Goal: Task Accomplishment & Management: Complete application form

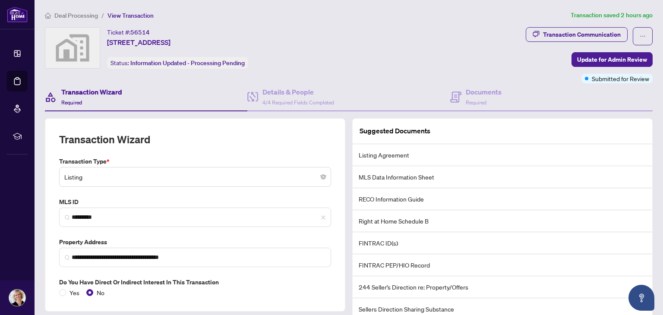
scroll to position [57, 0]
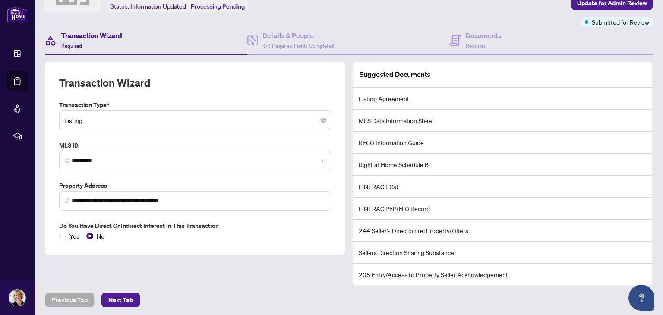
click at [280, 231] on div "Yes No" at bounding box center [195, 235] width 272 height 9
click at [584, 0] on span "Update for Admin Review" at bounding box center [612, 3] width 70 height 14
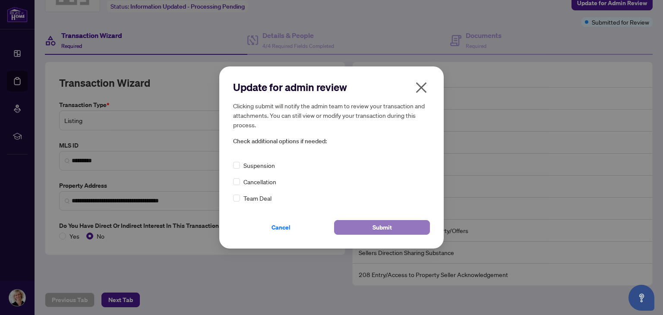
click at [363, 228] on button "Submit" at bounding box center [382, 227] width 96 height 15
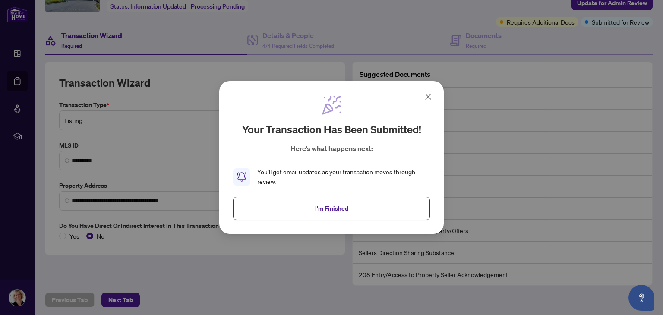
click at [427, 95] on icon at bounding box center [428, 96] width 10 height 10
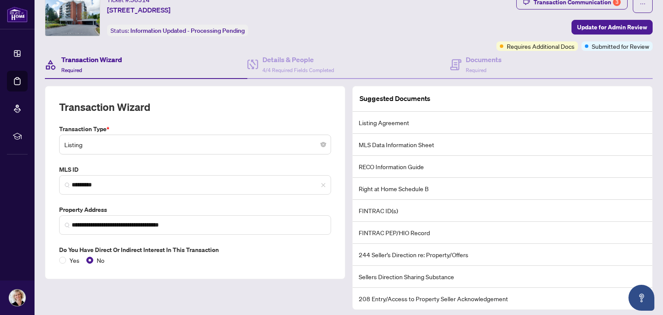
scroll to position [0, 0]
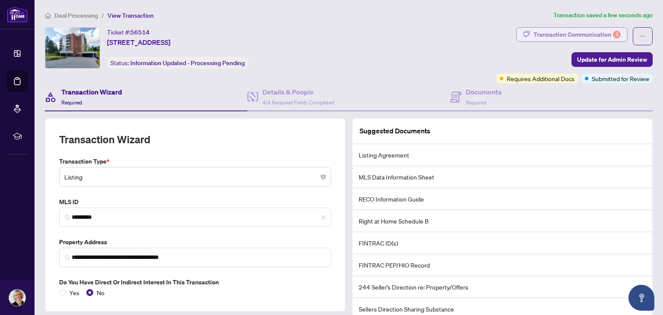
click at [551, 34] on div "Transaction Communication 3" at bounding box center [576, 35] width 87 height 14
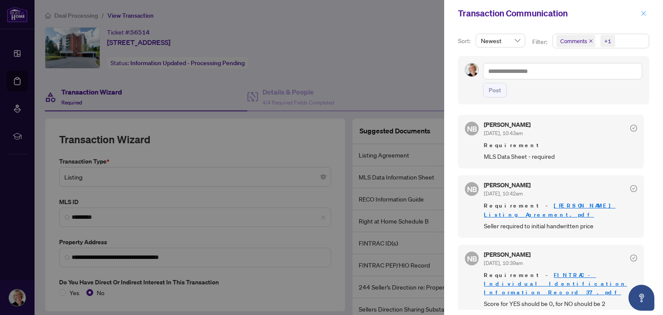
click at [643, 15] on icon "close" at bounding box center [643, 13] width 6 height 6
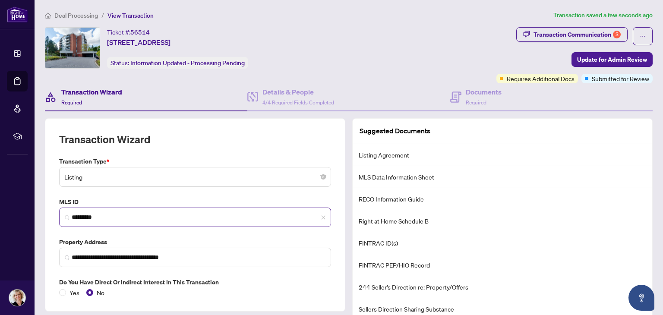
scroll to position [57, 0]
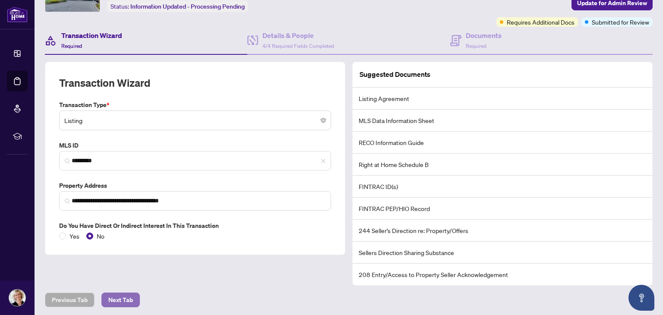
click at [124, 293] on span "Next Tab" at bounding box center [120, 300] width 25 height 14
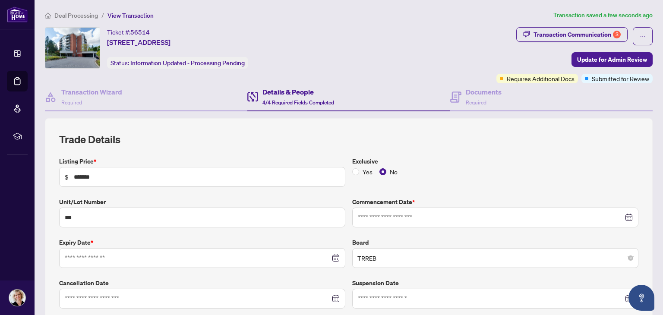
type input "**********"
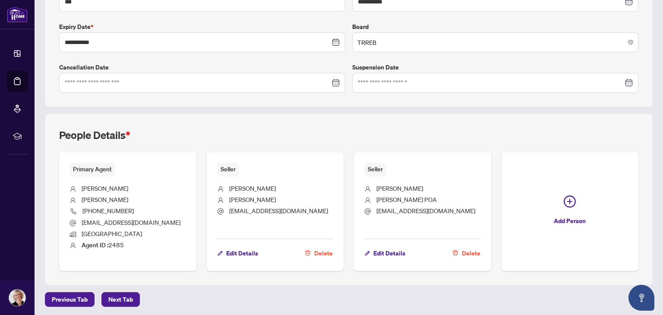
scroll to position [216, 0]
click at [122, 299] on span "Next Tab" at bounding box center [120, 300] width 25 height 14
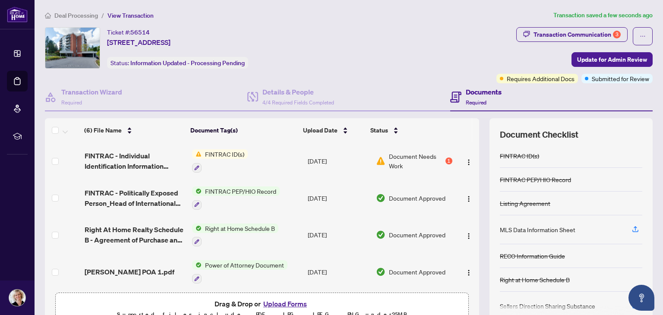
click at [278, 305] on button "Upload Forms" at bounding box center [285, 303] width 49 height 11
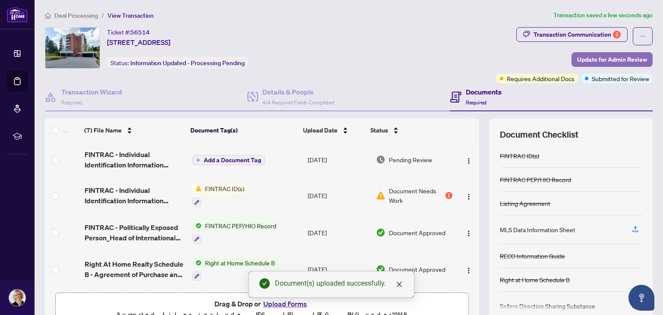
click at [586, 59] on span "Update for Admin Review" at bounding box center [612, 60] width 70 height 14
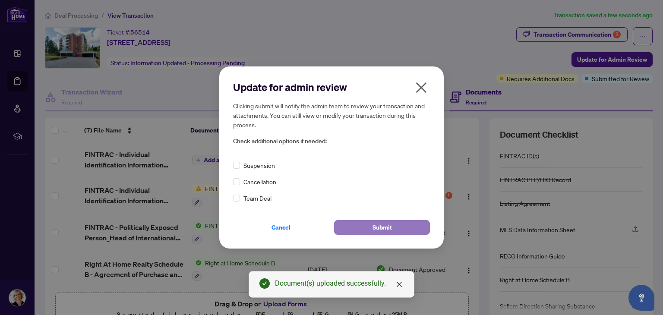
click at [409, 226] on button "Submit" at bounding box center [382, 227] width 96 height 15
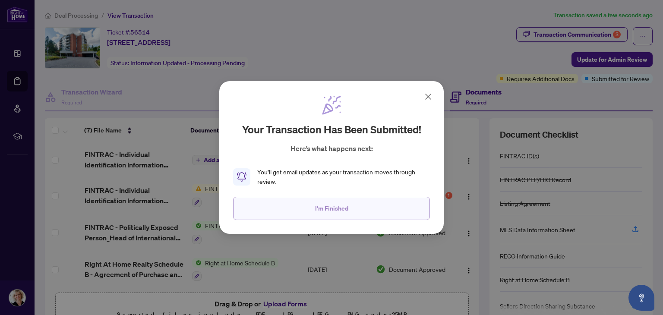
click at [351, 208] on button "I'm Finished" at bounding box center [331, 208] width 197 height 23
